Goal: Obtain resource: Download file/media

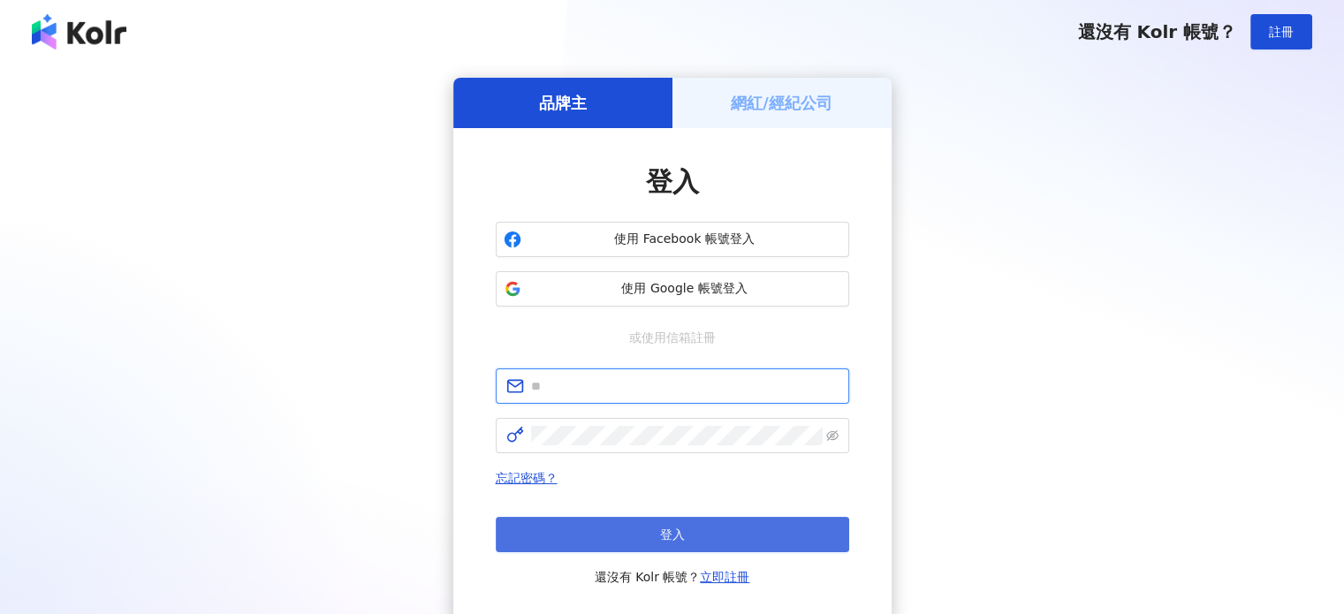
type input "**********"
click at [664, 544] on button "登入" at bounding box center [672, 534] width 353 height 35
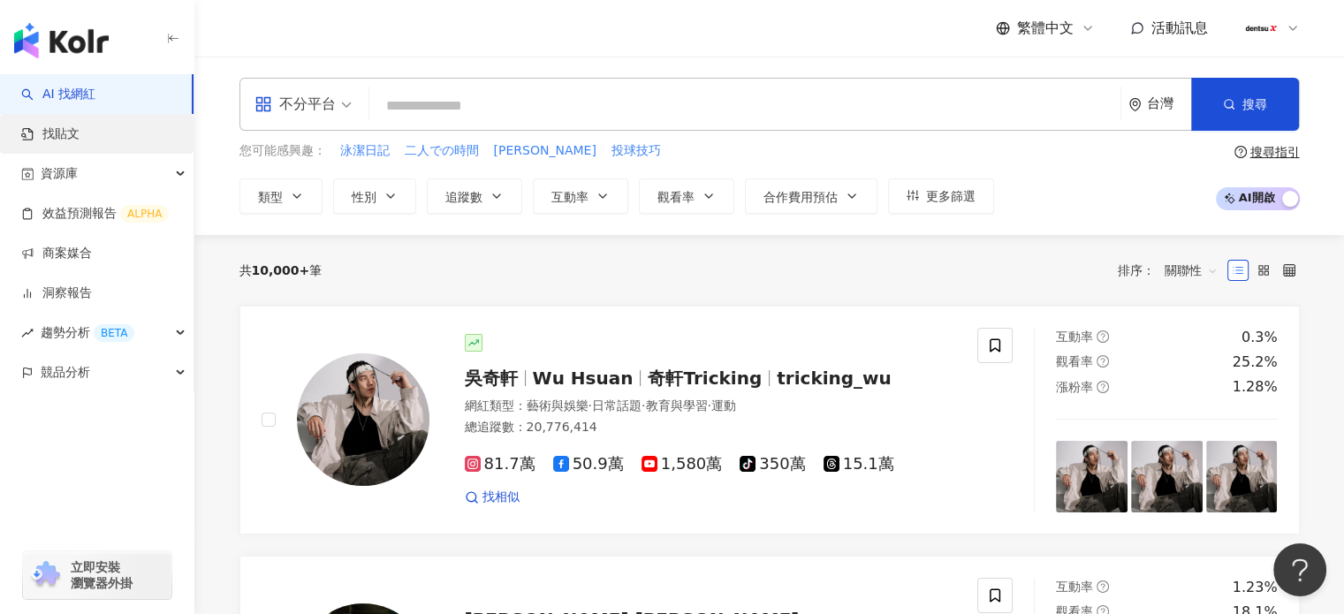
click at [69, 127] on link "找貼文" at bounding box center [50, 134] width 58 height 18
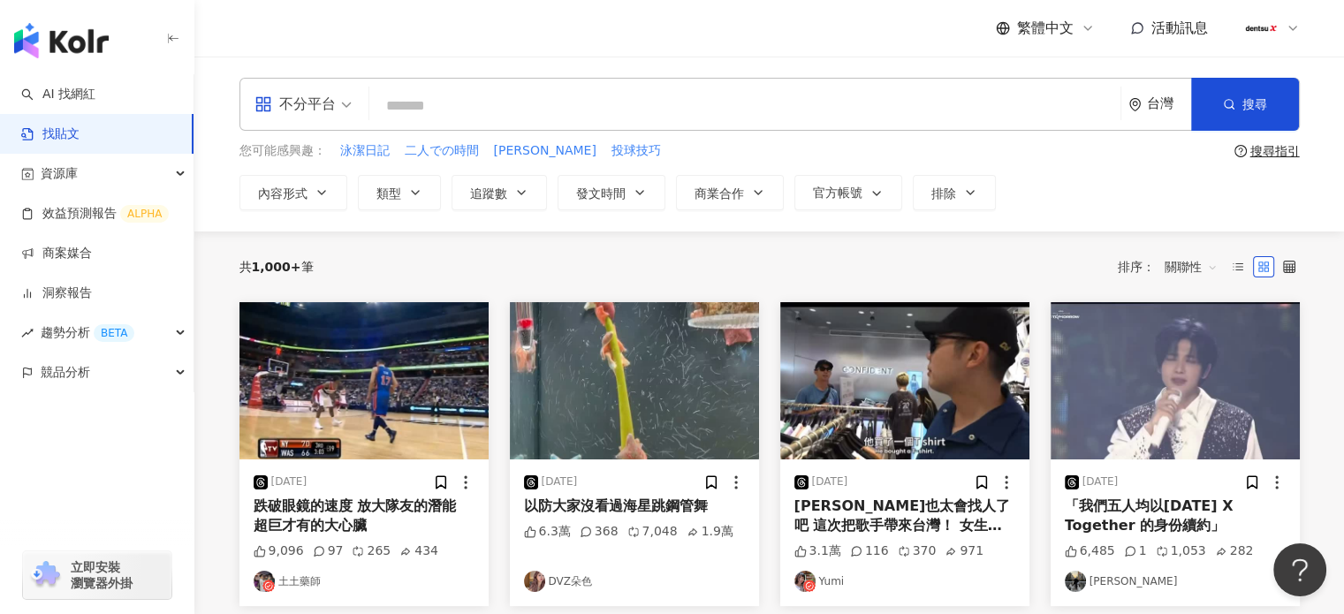
click at [679, 38] on div "繁體中文 活動訊息" at bounding box center [769, 28] width 1060 height 57
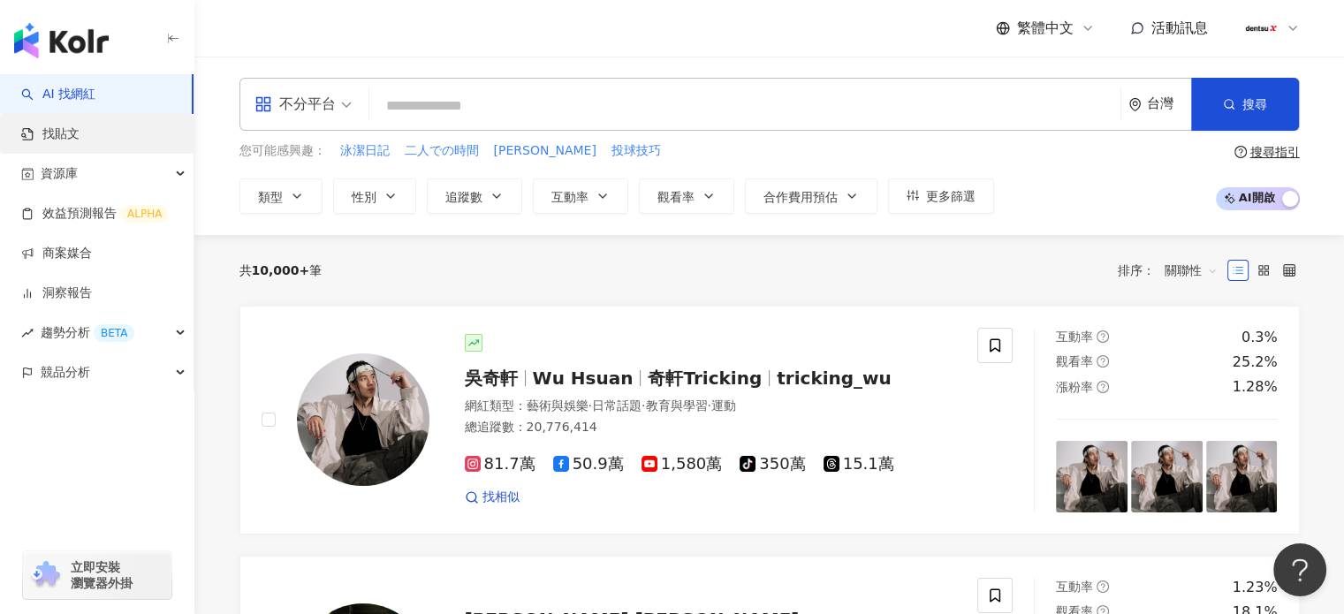
click at [34, 136] on link "找貼文" at bounding box center [50, 134] width 58 height 18
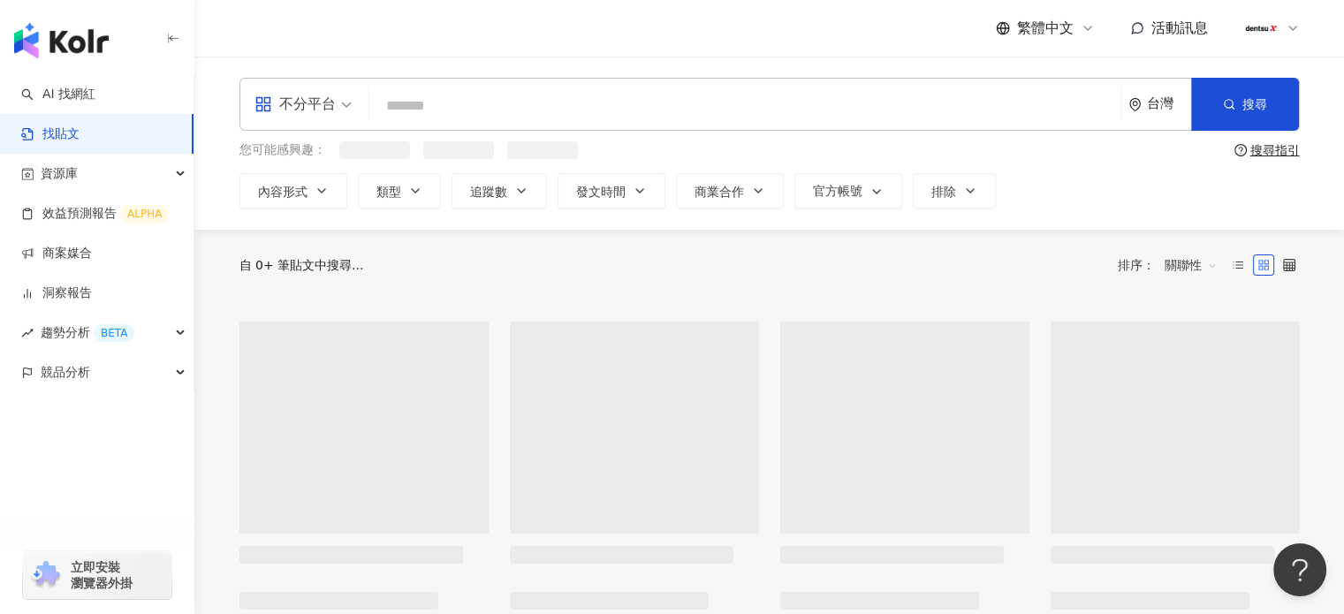
click at [73, 131] on link "找貼文" at bounding box center [50, 134] width 58 height 18
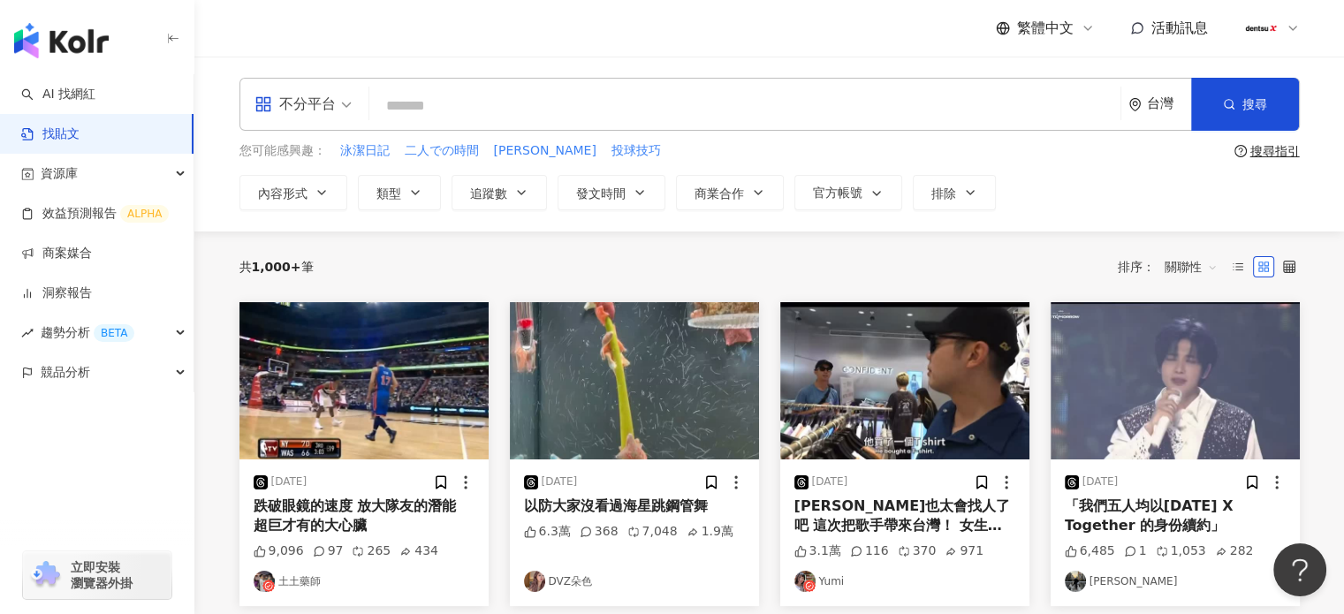
click at [73, 131] on link "找貼文" at bounding box center [50, 134] width 58 height 18
click at [325, 42] on div "繁體中文 活動訊息" at bounding box center [769, 28] width 1060 height 57
click at [319, 52] on div "繁體中文 活動訊息" at bounding box center [769, 28] width 1060 height 57
click at [57, 178] on span "資源庫" at bounding box center [59, 174] width 37 height 40
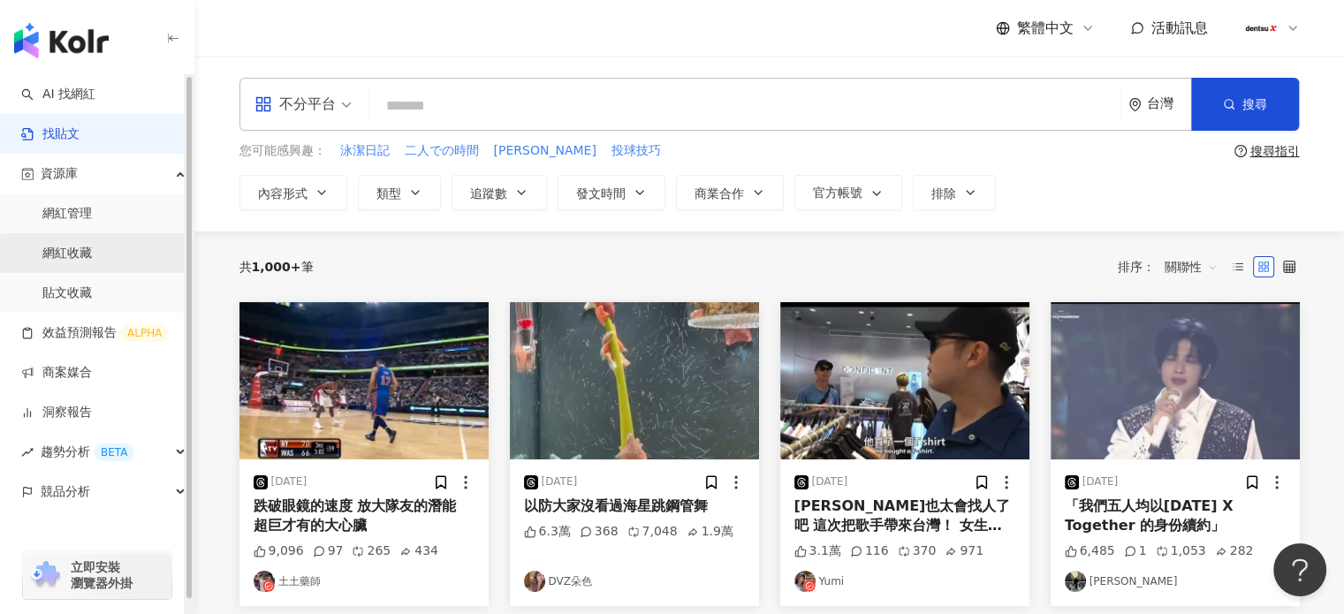
click at [89, 251] on link "網紅收藏" at bounding box center [66, 254] width 49 height 18
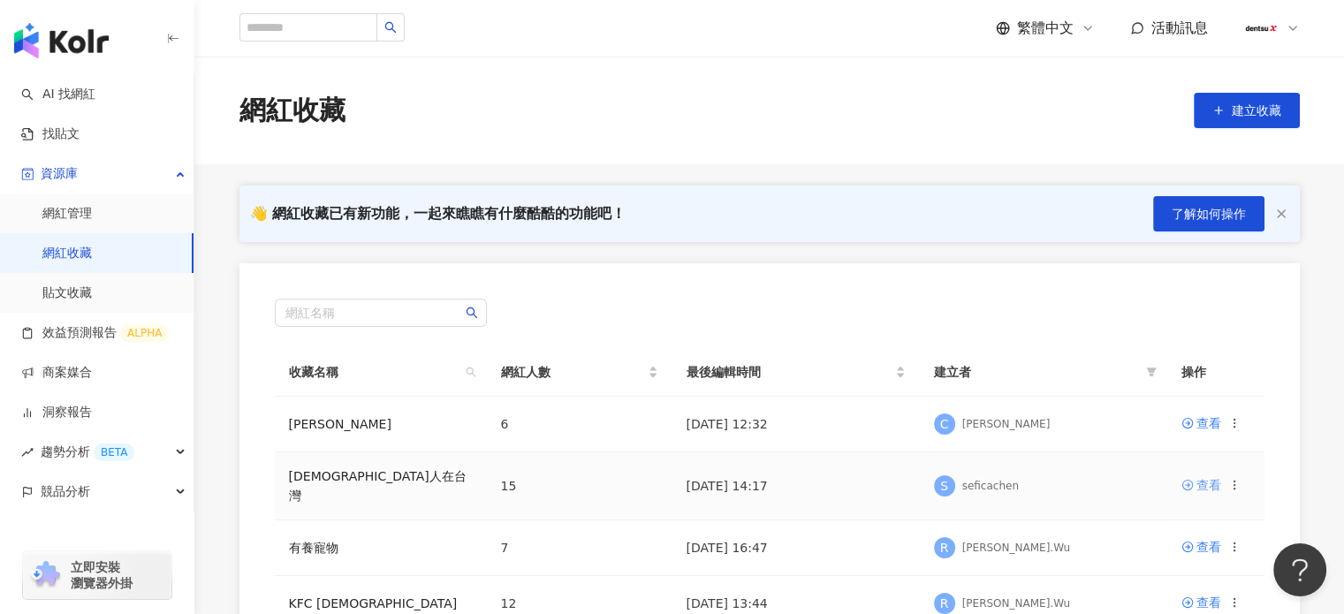
click at [1193, 481] on link "查看" at bounding box center [1201, 484] width 40 height 19
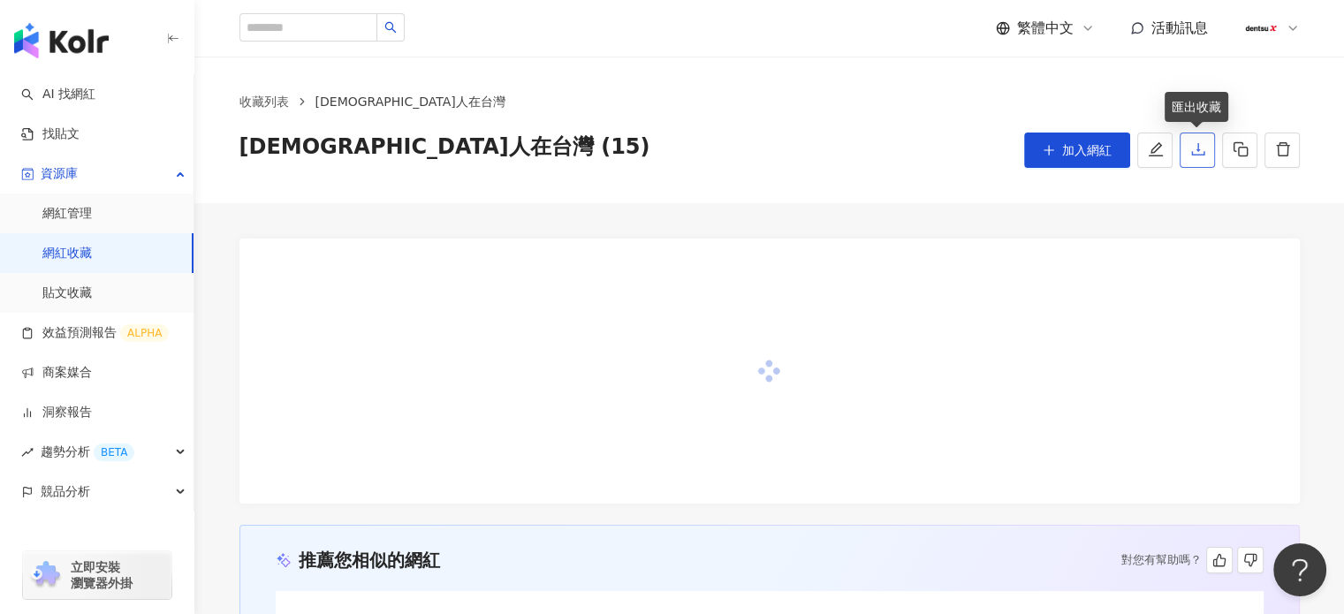
click at [1190, 151] on icon "download" at bounding box center [1198, 149] width 16 height 16
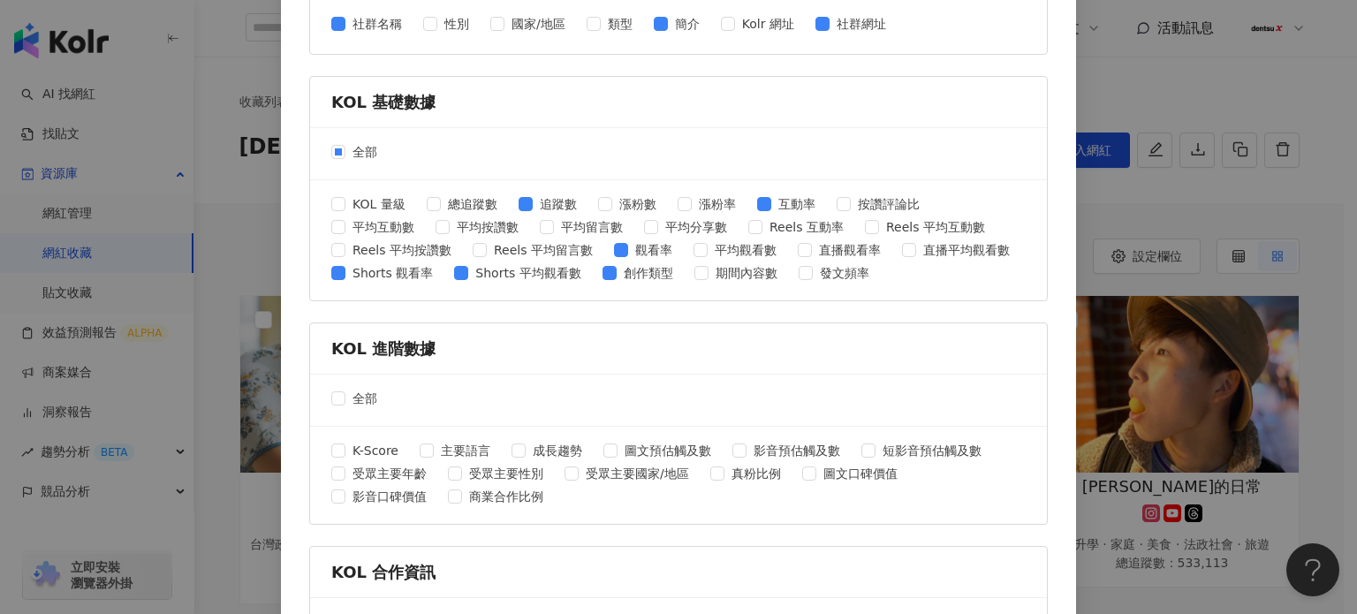
scroll to position [665, 0]
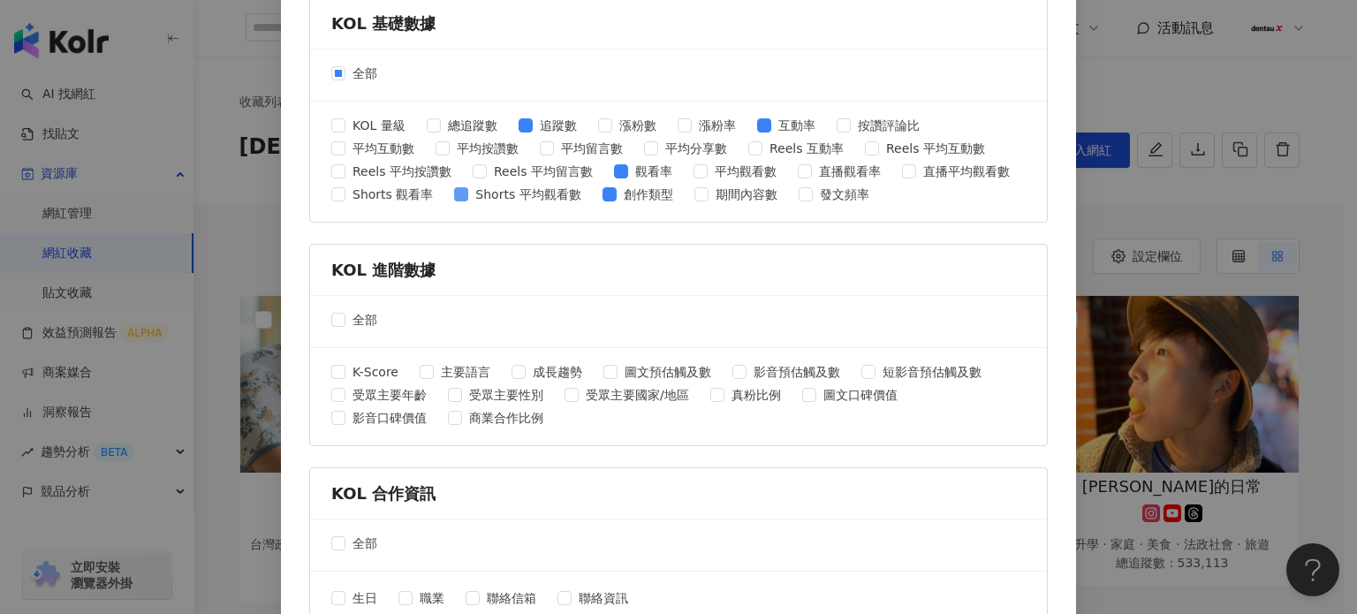
click at [456, 193] on span at bounding box center [461, 194] width 14 height 14
click at [599, 201] on div "KOL 量級 總追蹤數 追蹤數 漲粉數 漲粉率 互動率 按讚評論比 平均互動數 平均按讚數 平均留言數 平均分享數 Reels 互動率 Reels 平均互動數…" at bounding box center [678, 162] width 694 height 92
click at [508, 117] on div "KOL 量級 總追蹤數 追蹤數 漲粉數 漲粉率 互動率 按讚評論比 平均互動數 平均按讚數 平均留言數 平均分享數 Reels 互動率 Reels 平均互動數…" at bounding box center [678, 162] width 694 height 92
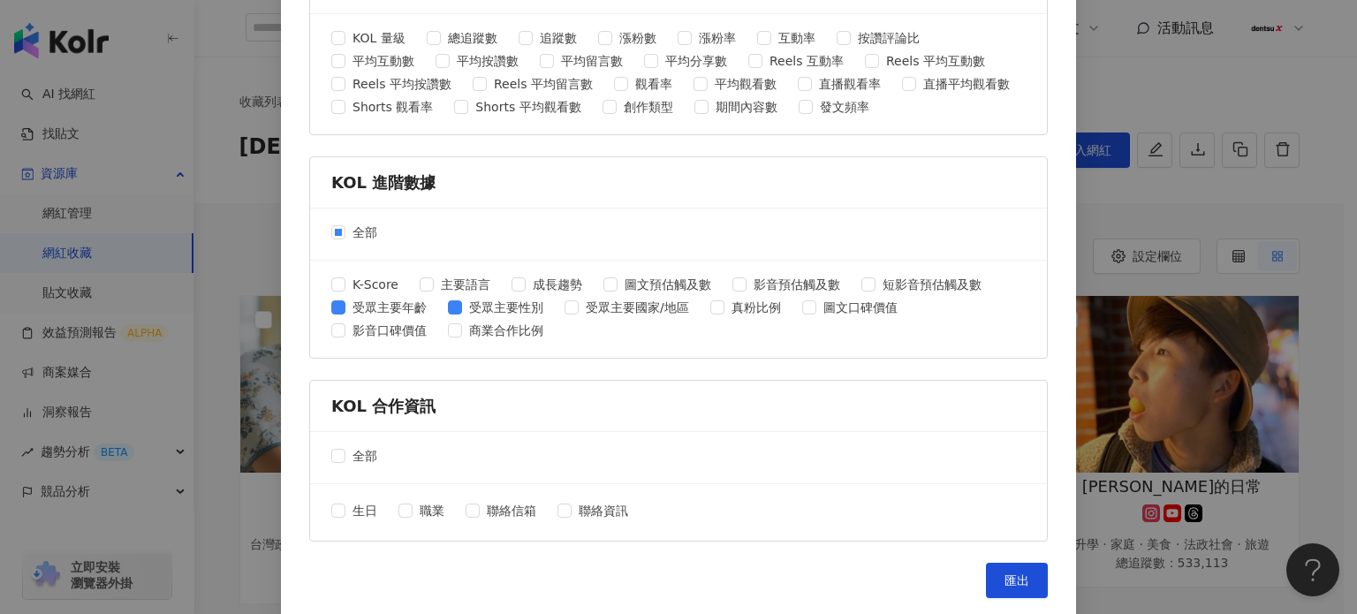
scroll to position [753, 0]
click at [992, 562] on button "匯出" at bounding box center [1017, 579] width 62 height 35
